Goal: Transaction & Acquisition: Book appointment/travel/reservation

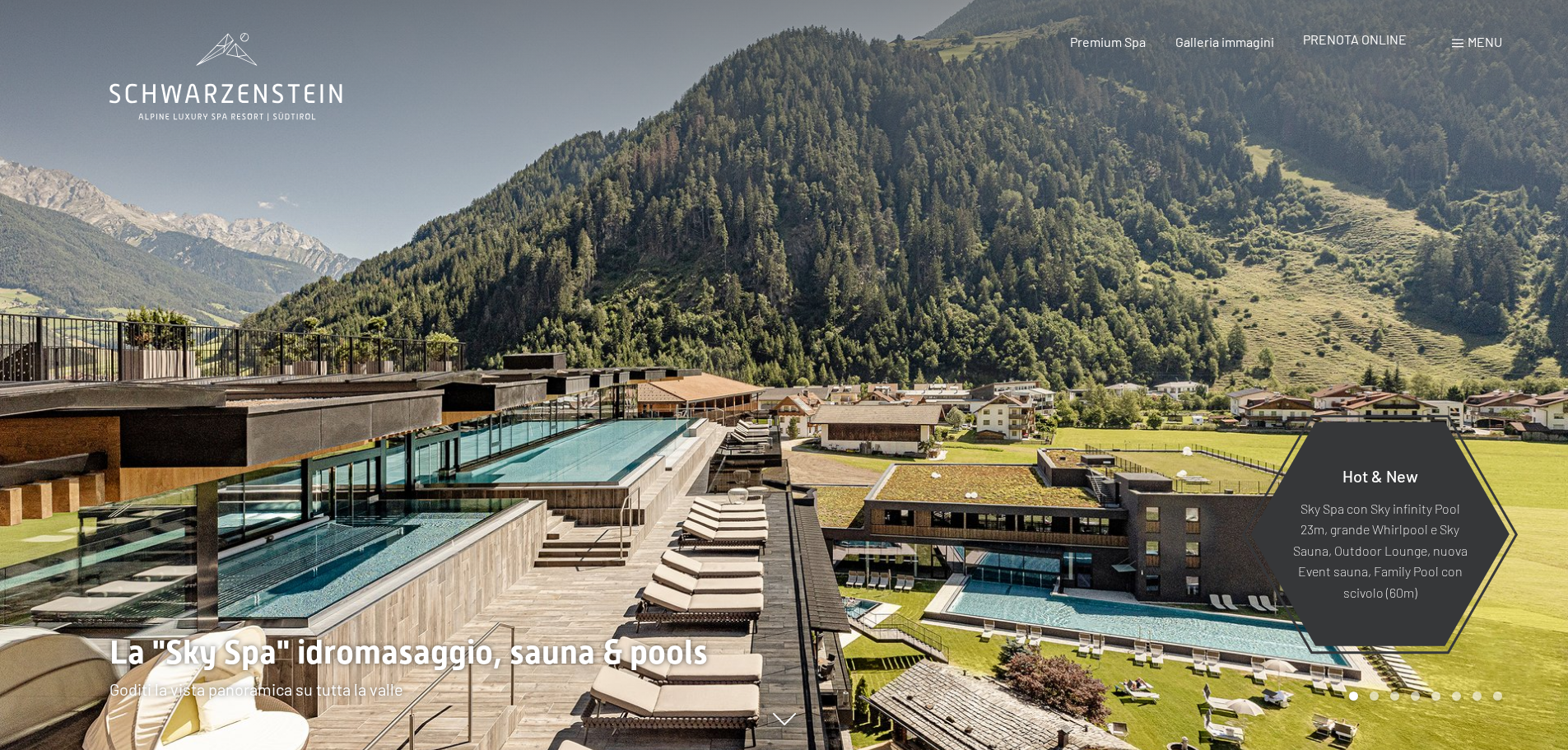
click at [1373, 42] on span "PRENOTA ONLINE" at bounding box center [1355, 39] width 103 height 15
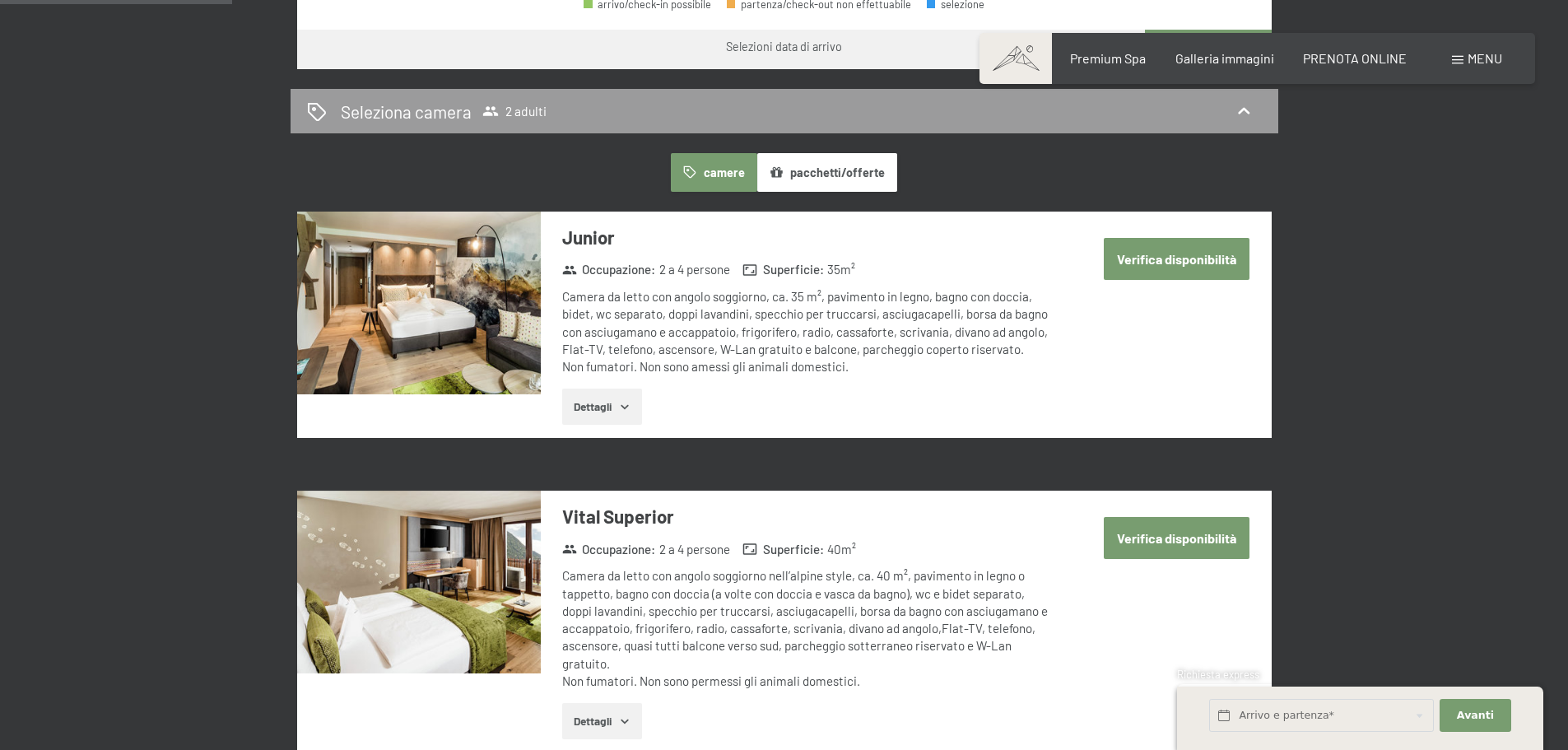
scroll to position [906, 0]
click at [633, 398] on button "Dettagli" at bounding box center [602, 406] width 80 height 36
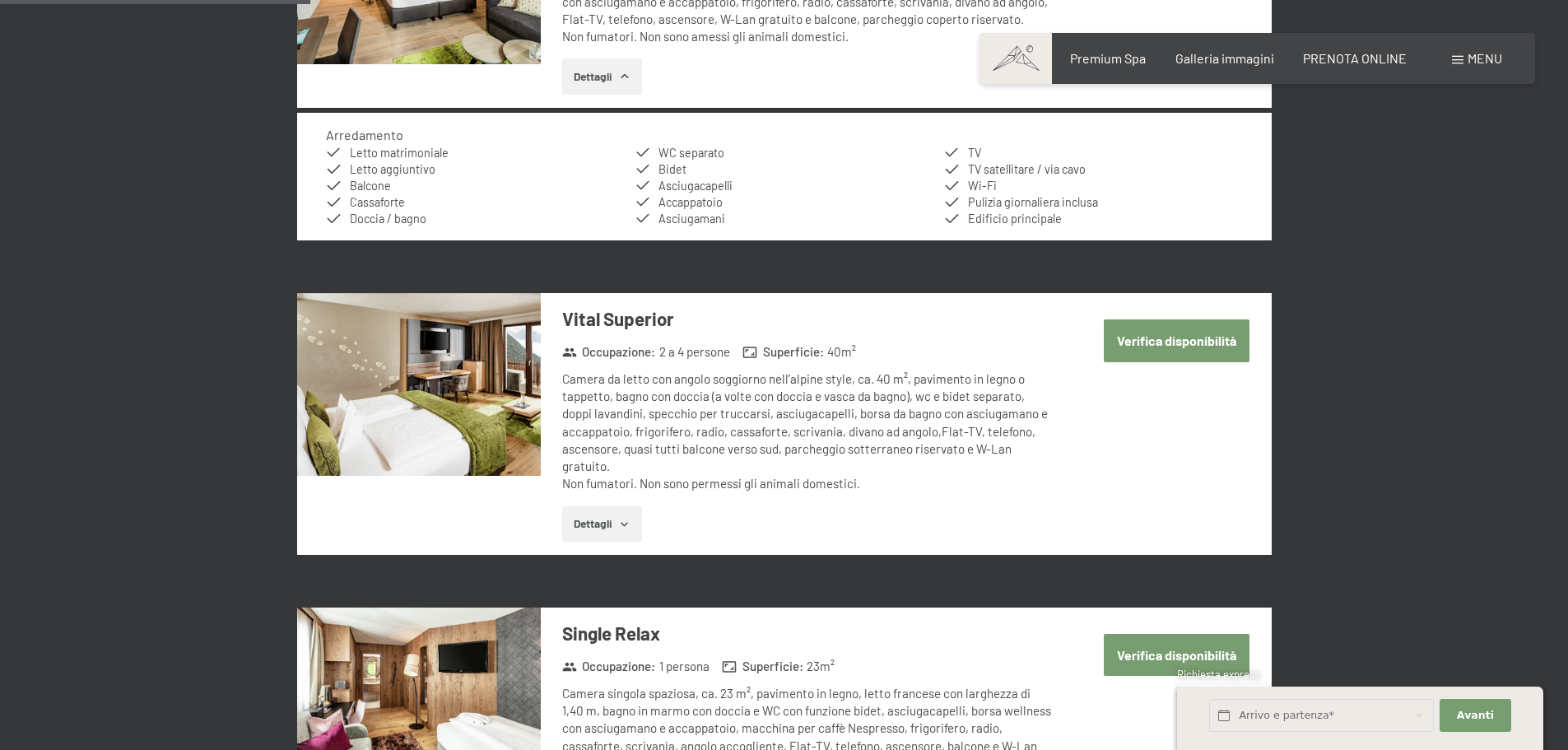
scroll to position [824, 0]
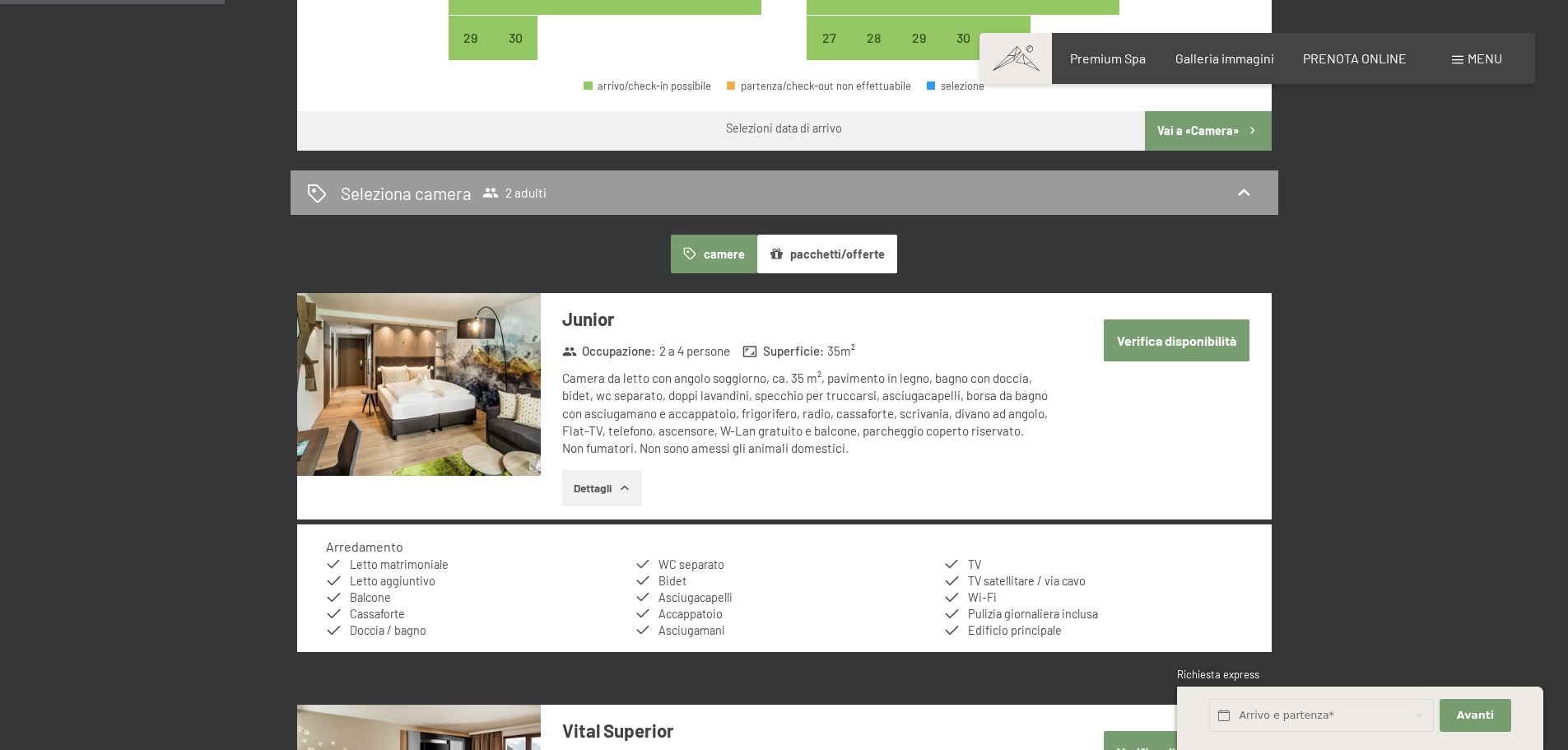
click at [614, 481] on button "Dettagli" at bounding box center [602, 488] width 80 height 36
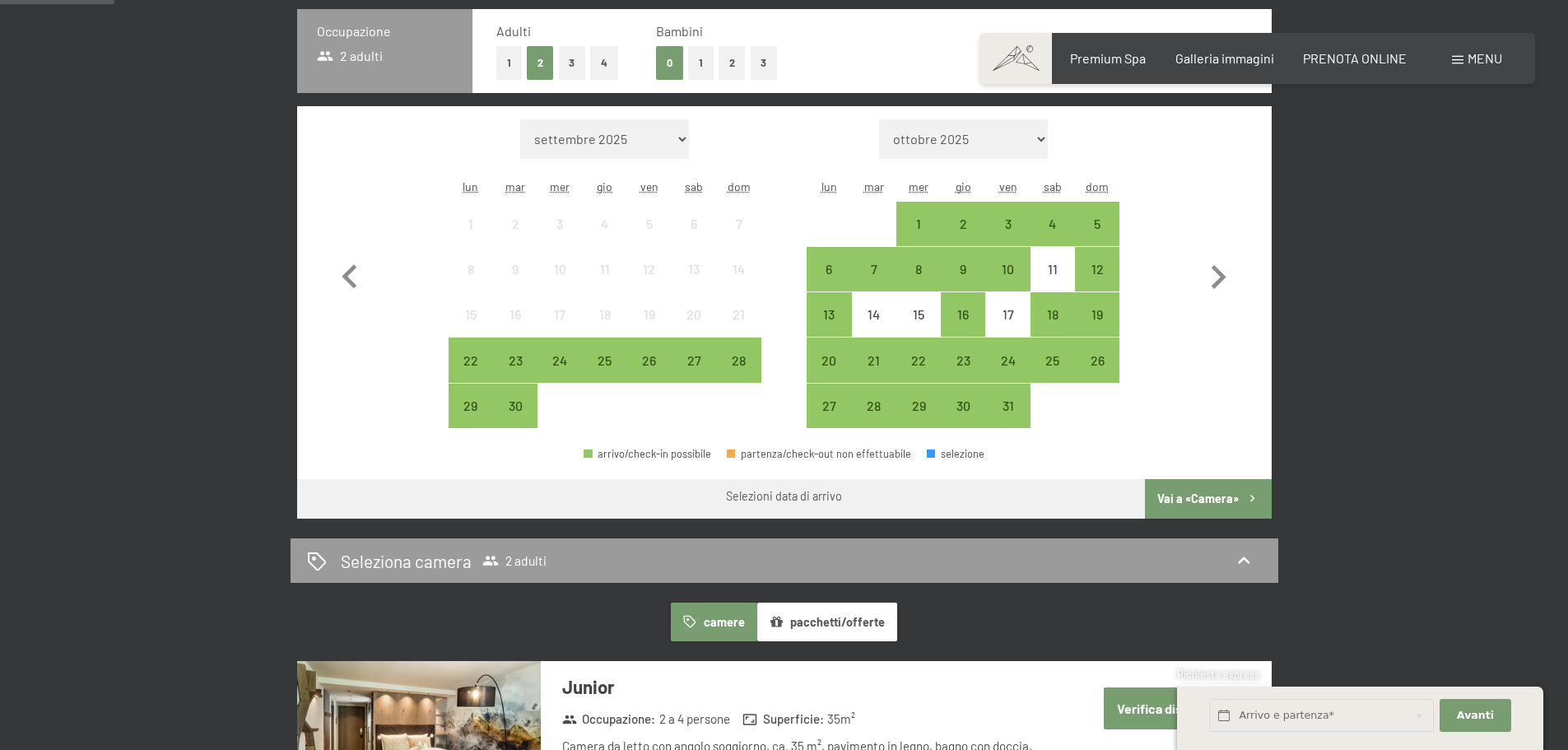
scroll to position [412, 0]
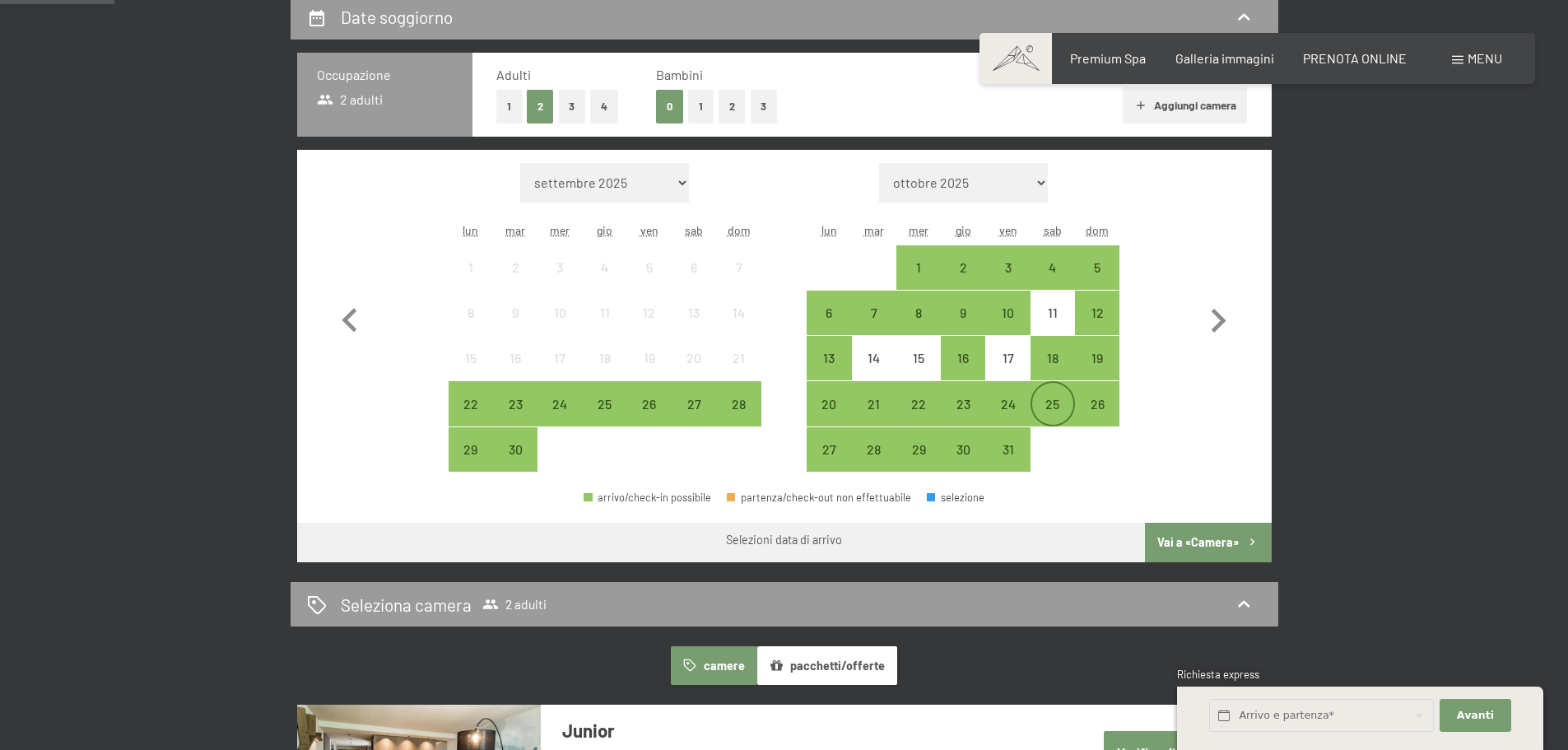
click at [1048, 408] on div "25" at bounding box center [1053, 418] width 42 height 42
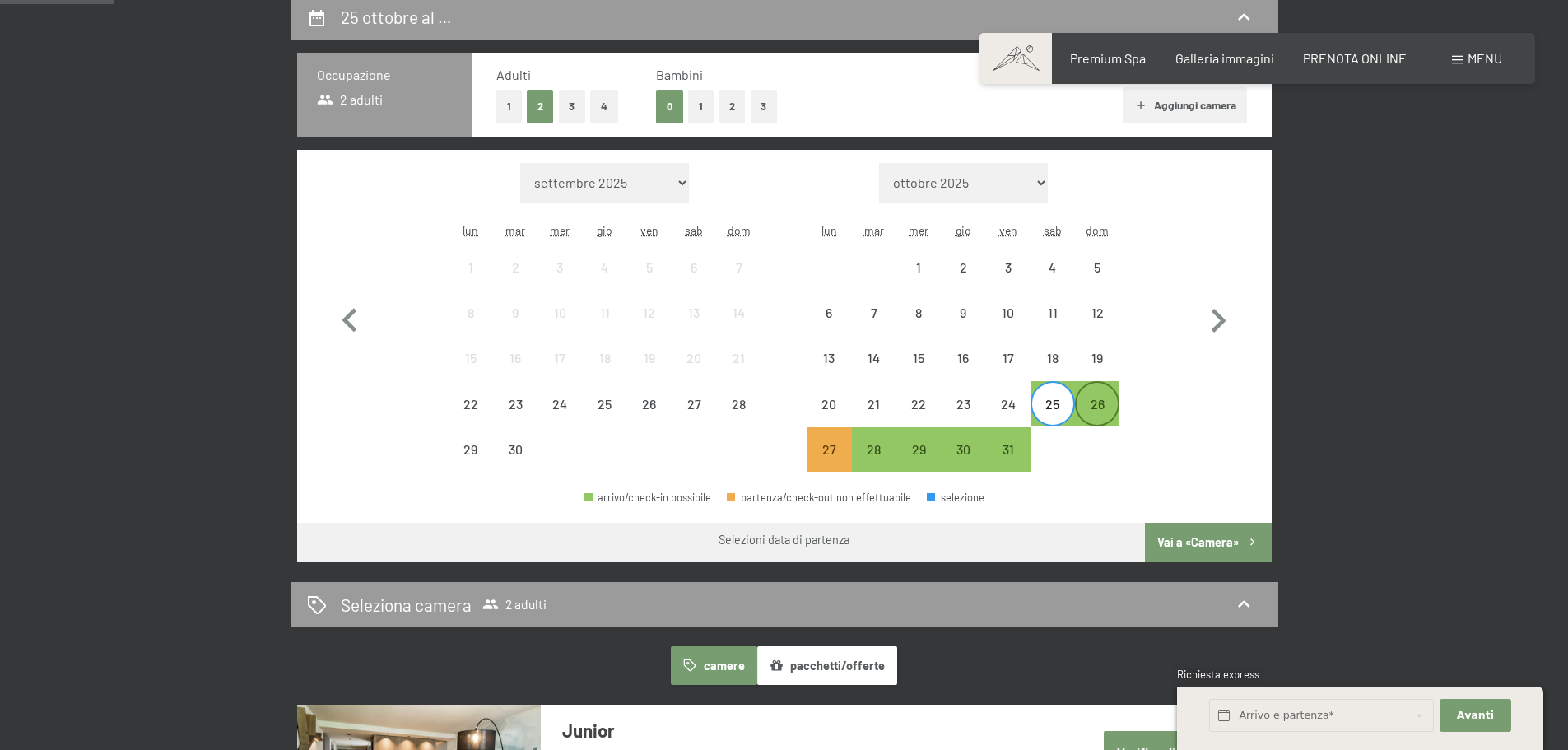
click at [1095, 414] on div "26" at bounding box center [1097, 418] width 42 height 42
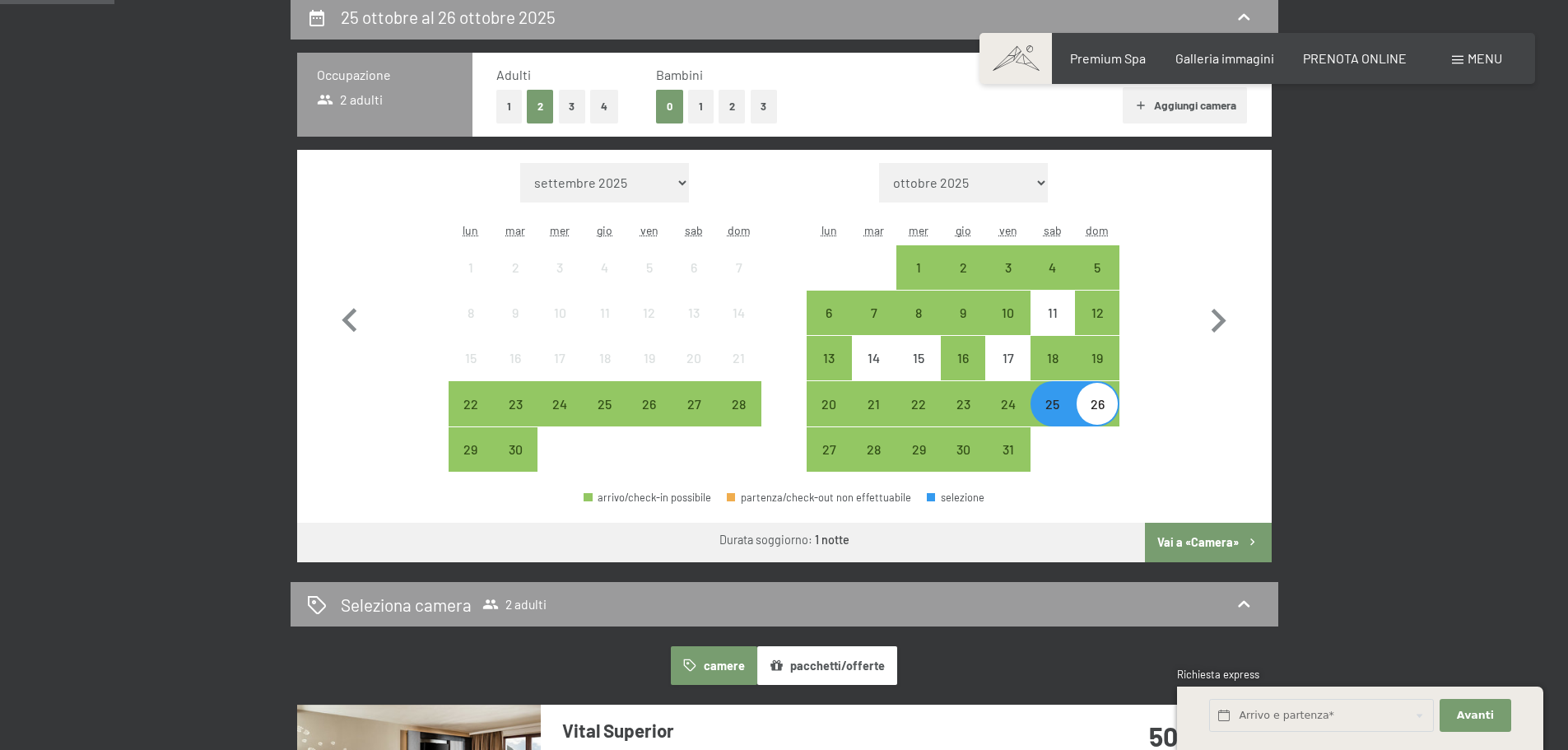
click at [1210, 547] on button "Vai a «Camera»" at bounding box center [1208, 542] width 126 height 40
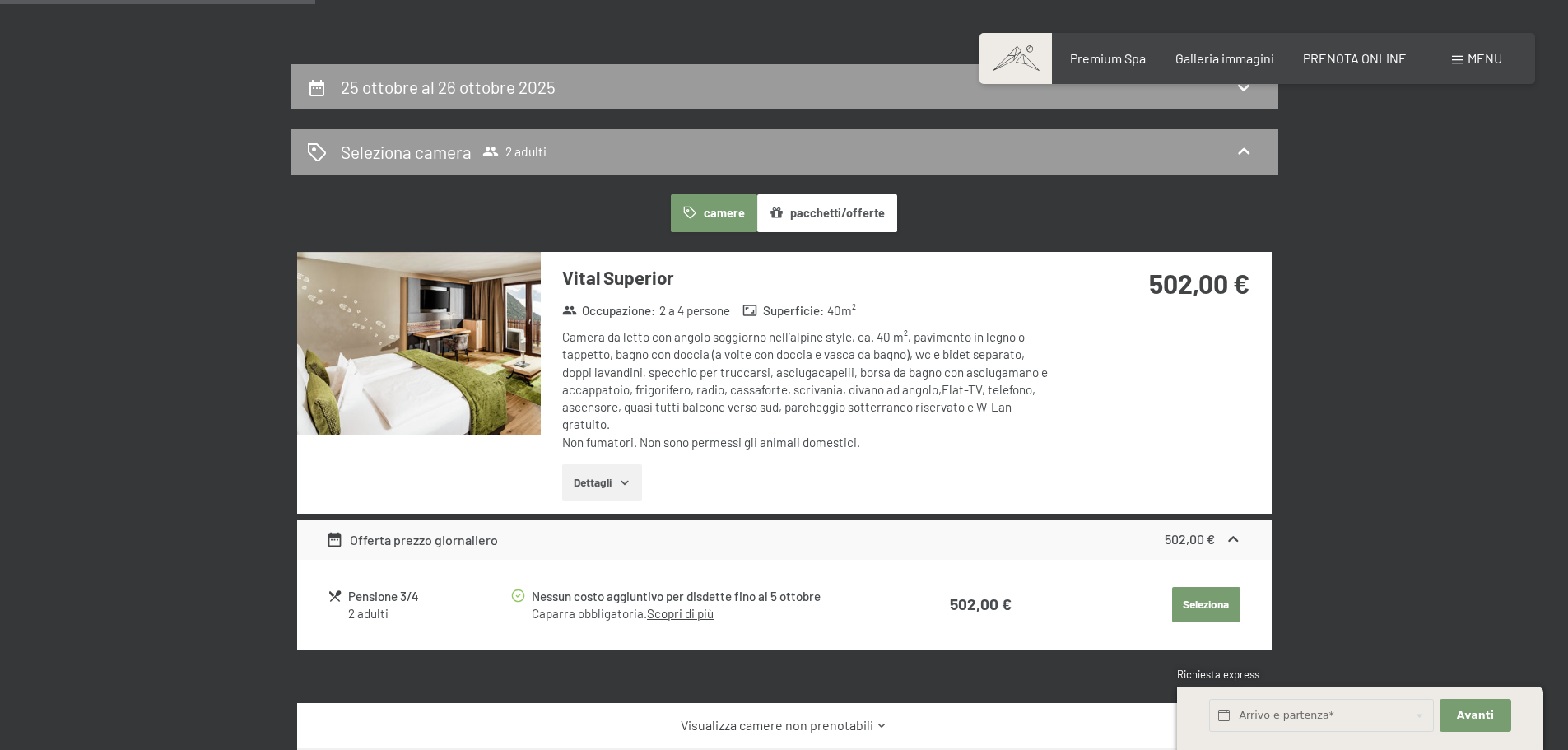
scroll to position [324, 0]
